Goal: Obtain resource: Obtain resource

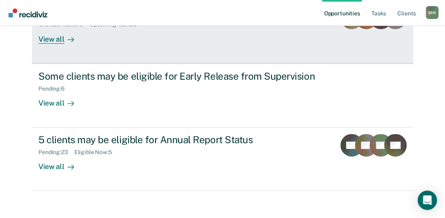
scroll to position [121, 0]
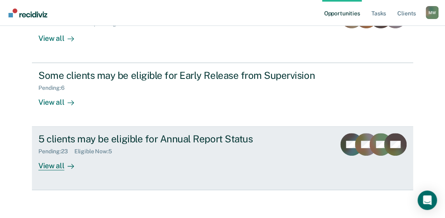
click at [48, 166] on div "View all" at bounding box center [60, 163] width 45 height 16
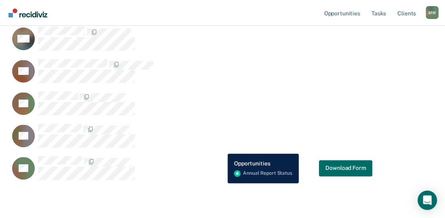
scroll to position [75, 0]
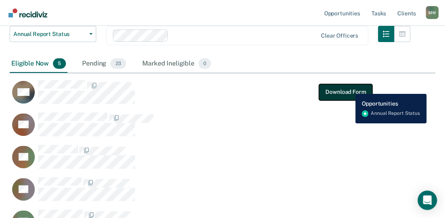
click at [349, 88] on button "Download Form" at bounding box center [345, 92] width 53 height 16
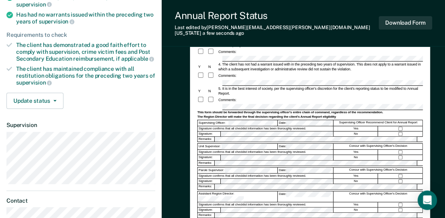
scroll to position [225, 0]
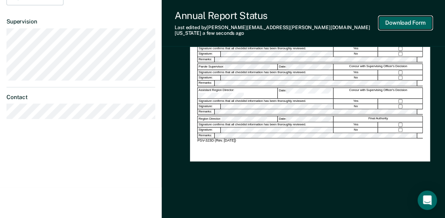
click at [412, 22] on button "Download Form" at bounding box center [405, 22] width 53 height 13
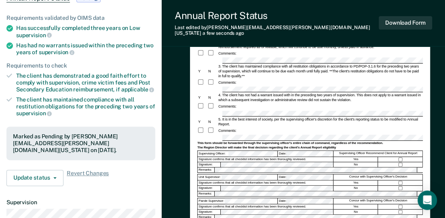
scroll to position [0, 0]
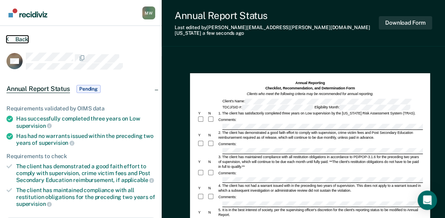
click at [22, 37] on button "Back" at bounding box center [17, 39] width 22 height 7
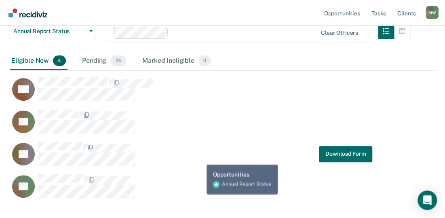
scroll to position [81, 0]
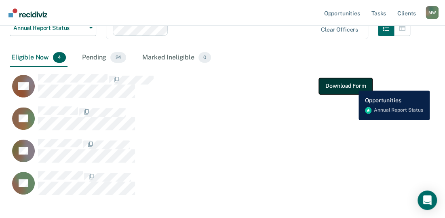
drag, startPoint x: 369, startPoint y: 84, endPoint x: 352, endPoint y: 84, distance: 17.0
click at [352, 84] on button "Download Form" at bounding box center [345, 86] width 53 height 16
